Goal: Transaction & Acquisition: Purchase product/service

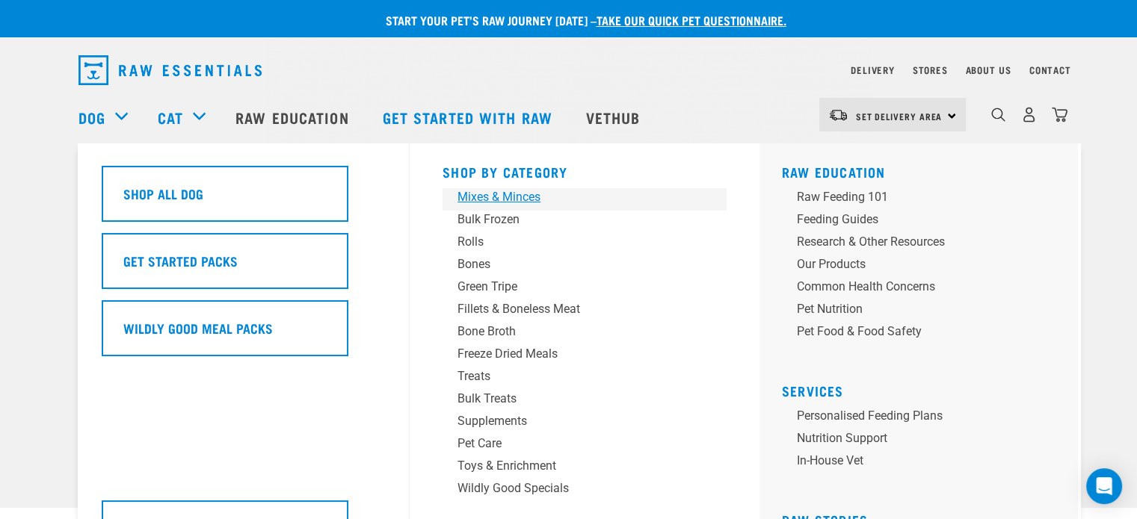
click at [511, 200] on div "Mixes & Minces" at bounding box center [573, 197] width 233 height 18
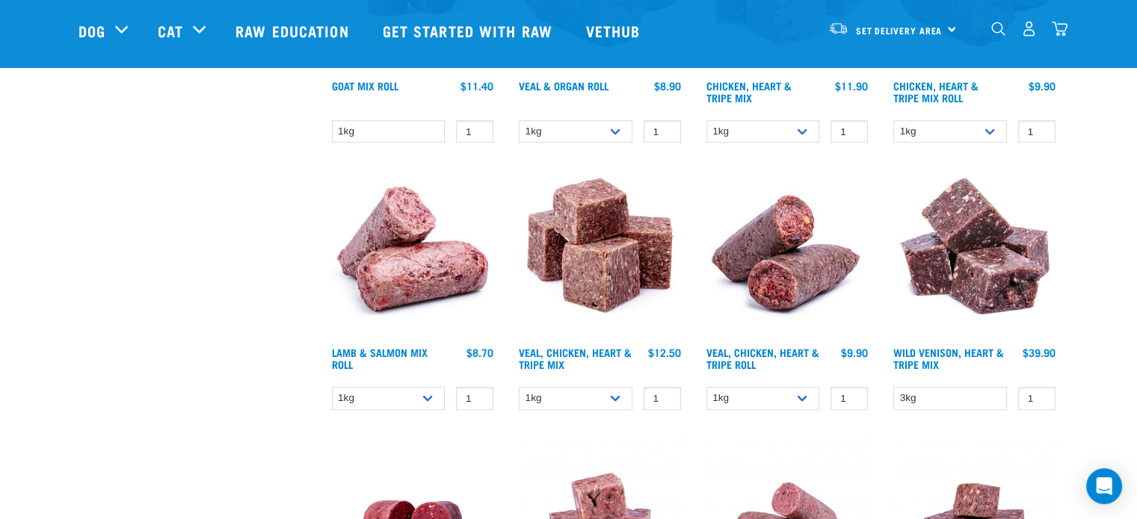
scroll to position [897, 0]
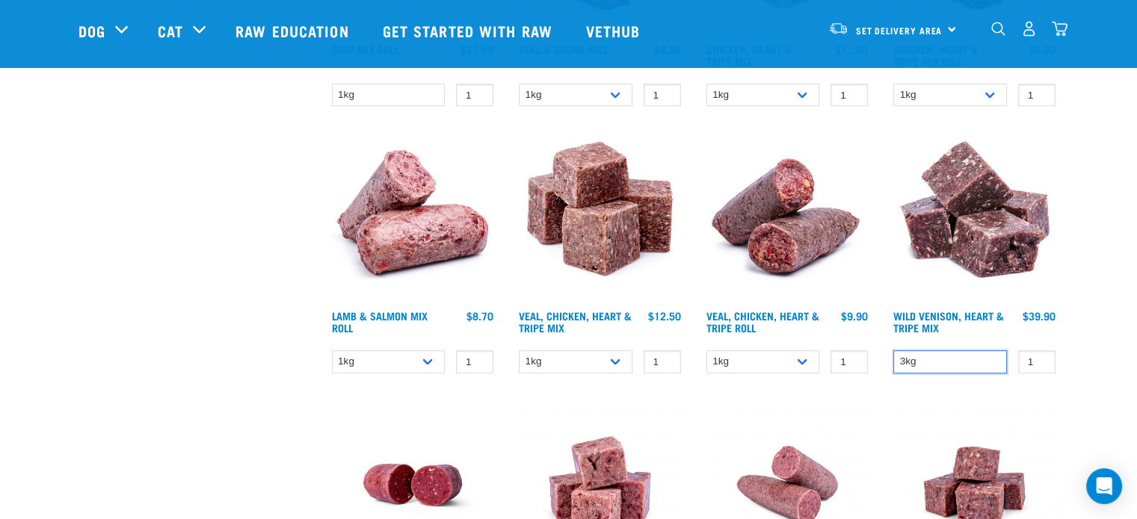
click at [977, 359] on select "3kg" at bounding box center [950, 361] width 114 height 23
click at [1018, 217] on img at bounding box center [974, 218] width 170 height 170
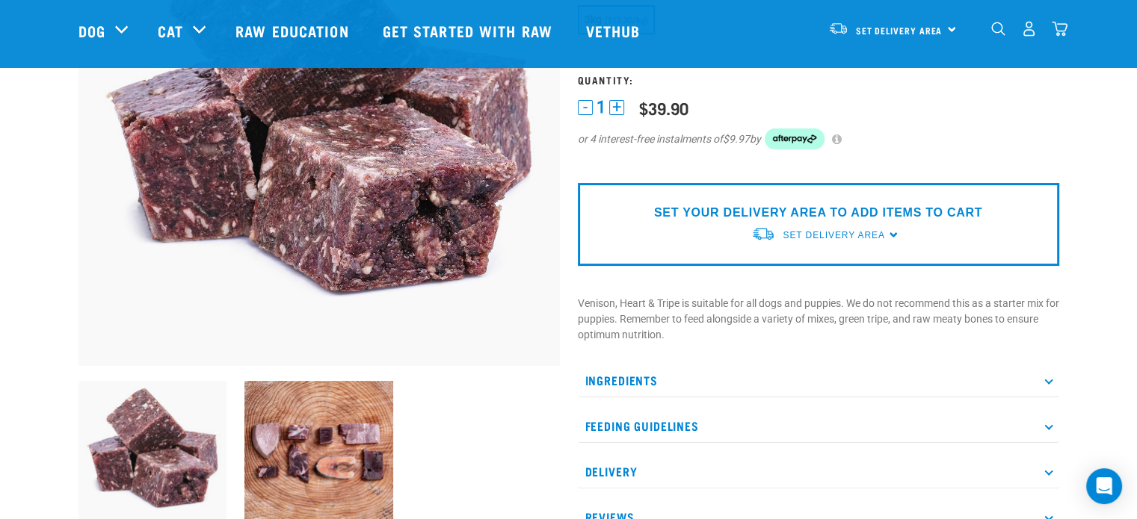
scroll to position [374, 0]
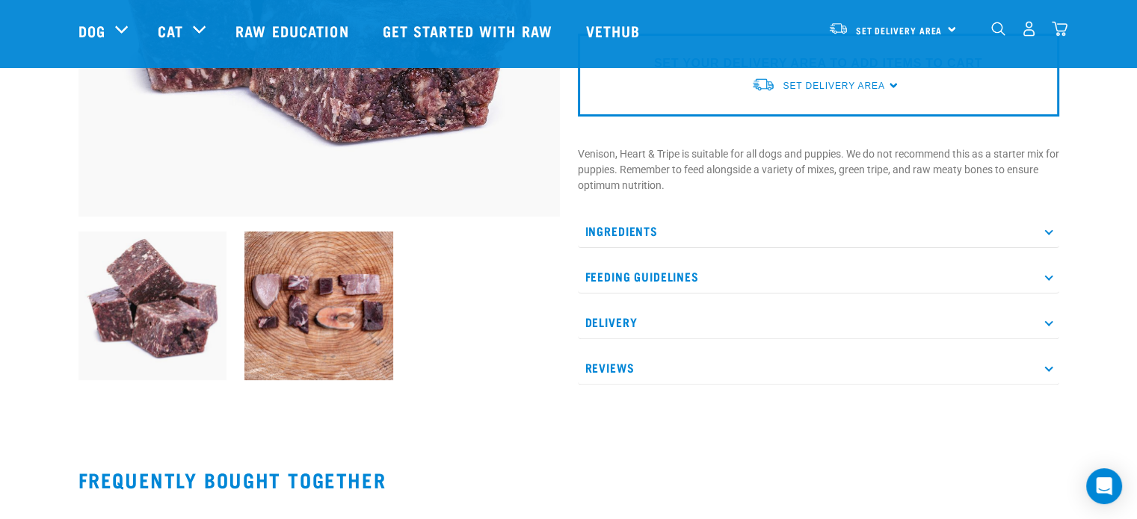
click at [643, 226] on p "Ingredients" at bounding box center [818, 231] width 481 height 34
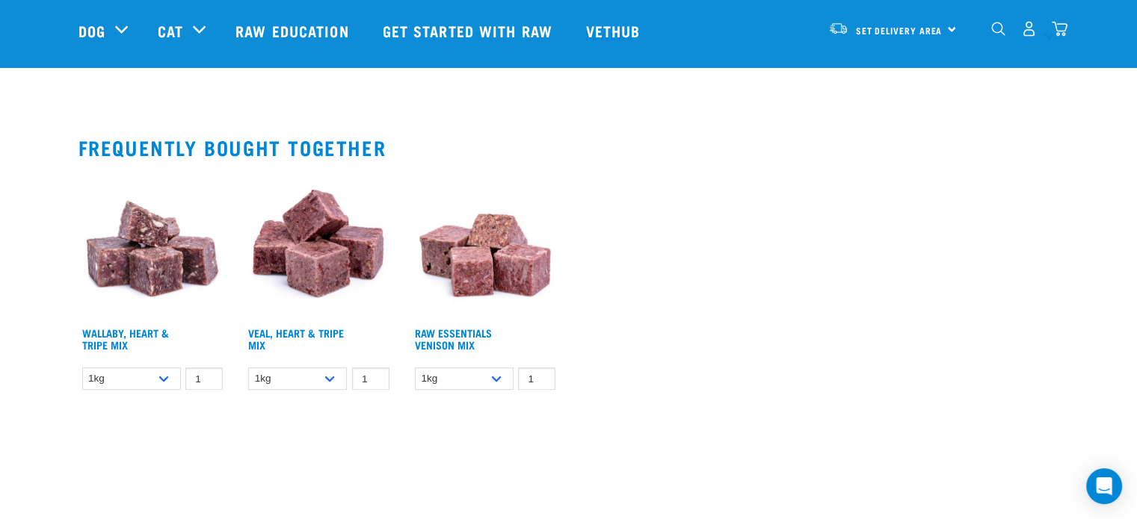
scroll to position [822, 0]
